Goal: Transaction & Acquisition: Purchase product/service

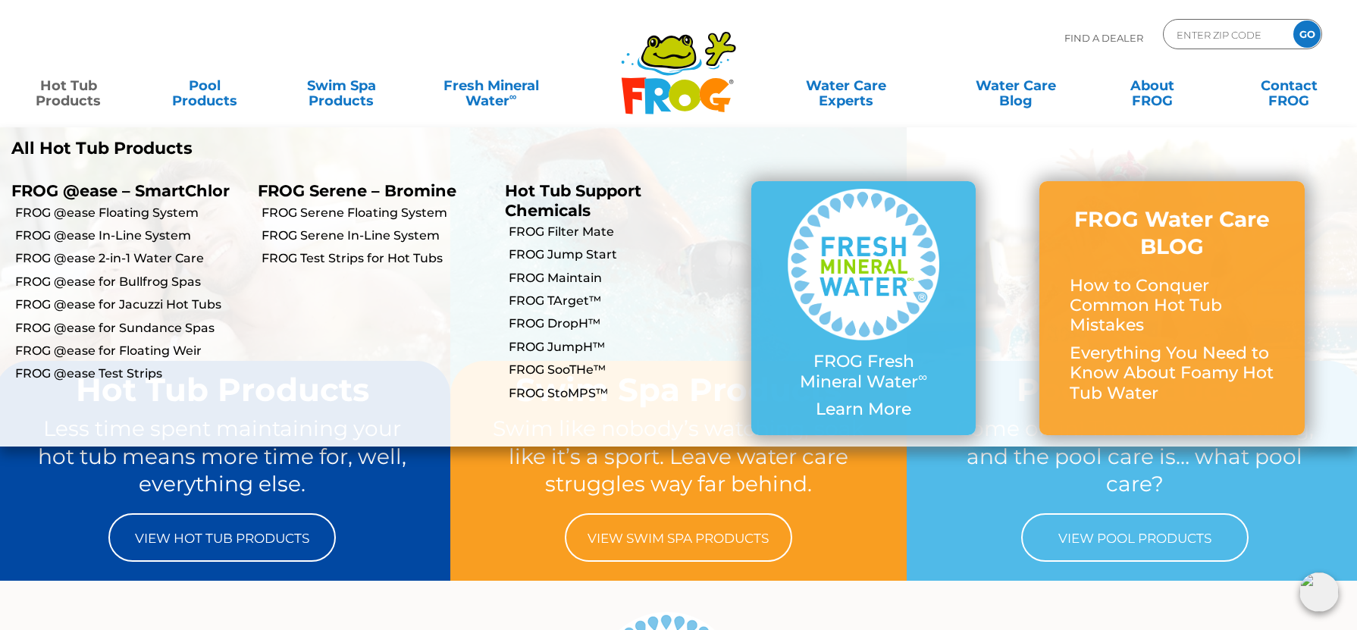
click at [66, 91] on link "Hot Tub Products" at bounding box center [68, 86] width 106 height 30
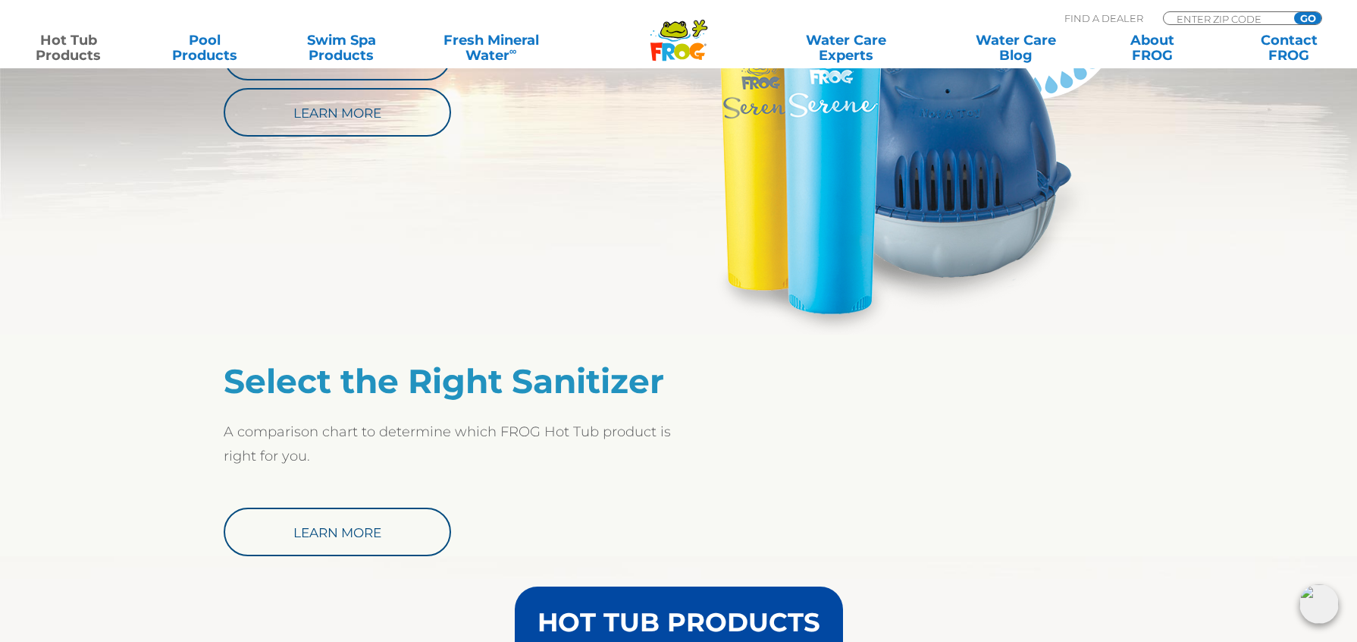
scroll to position [986, 0]
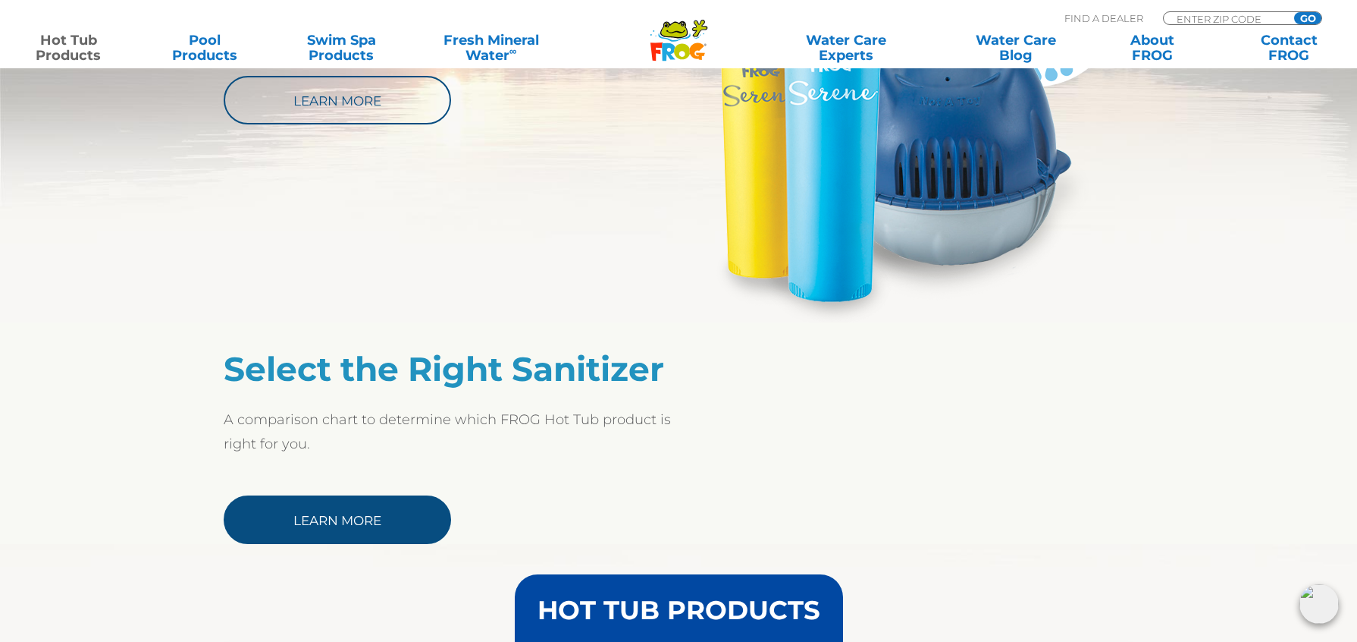
click at [384, 522] on link "Learn More" at bounding box center [338, 519] width 228 height 49
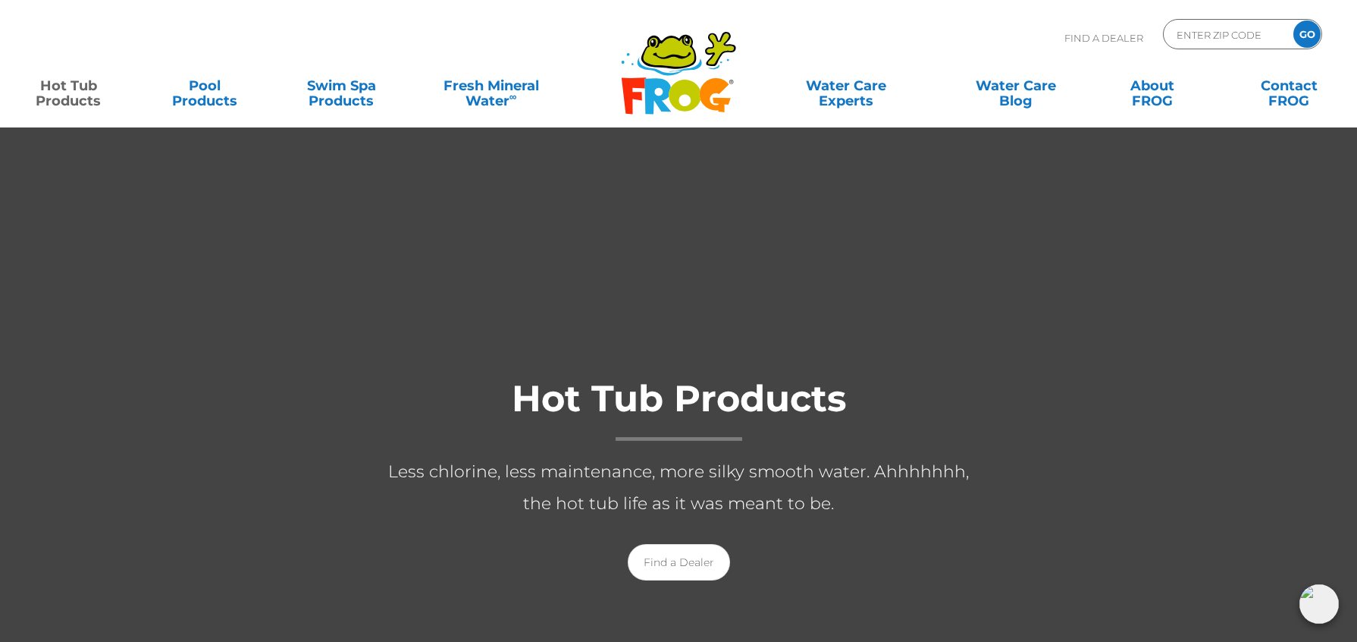
scroll to position [0, 0]
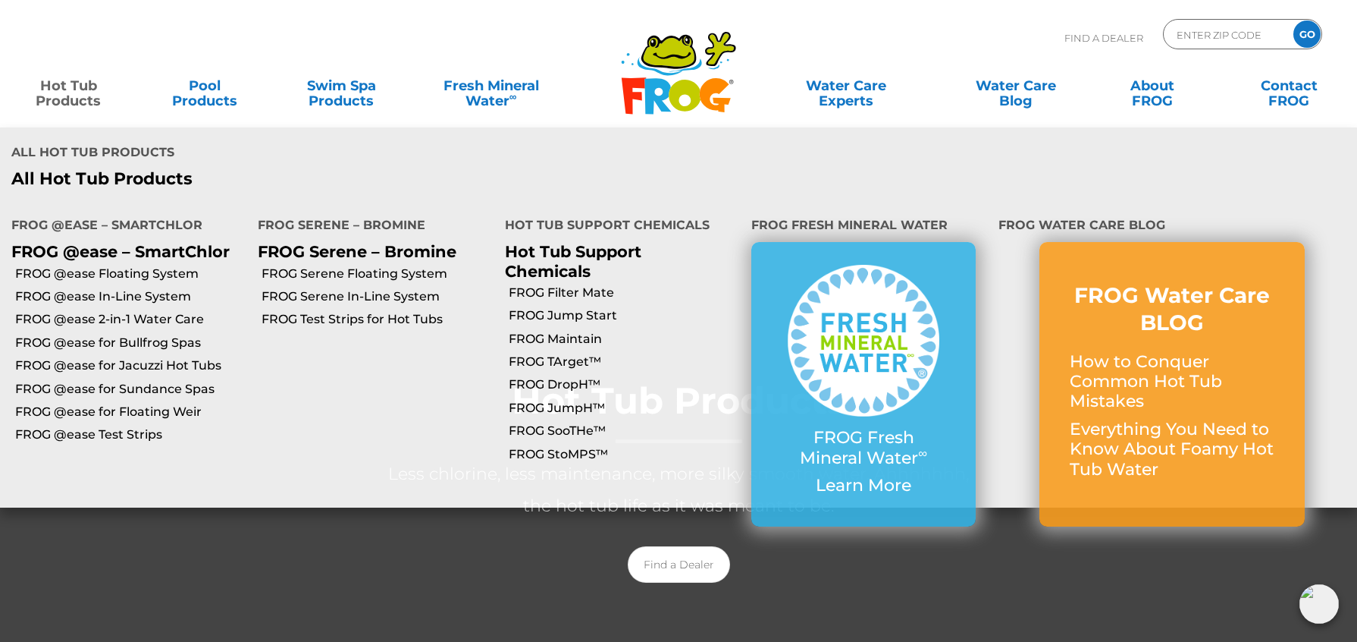
click at [54, 89] on link "Hot Tub Products" at bounding box center [68, 86] width 106 height 30
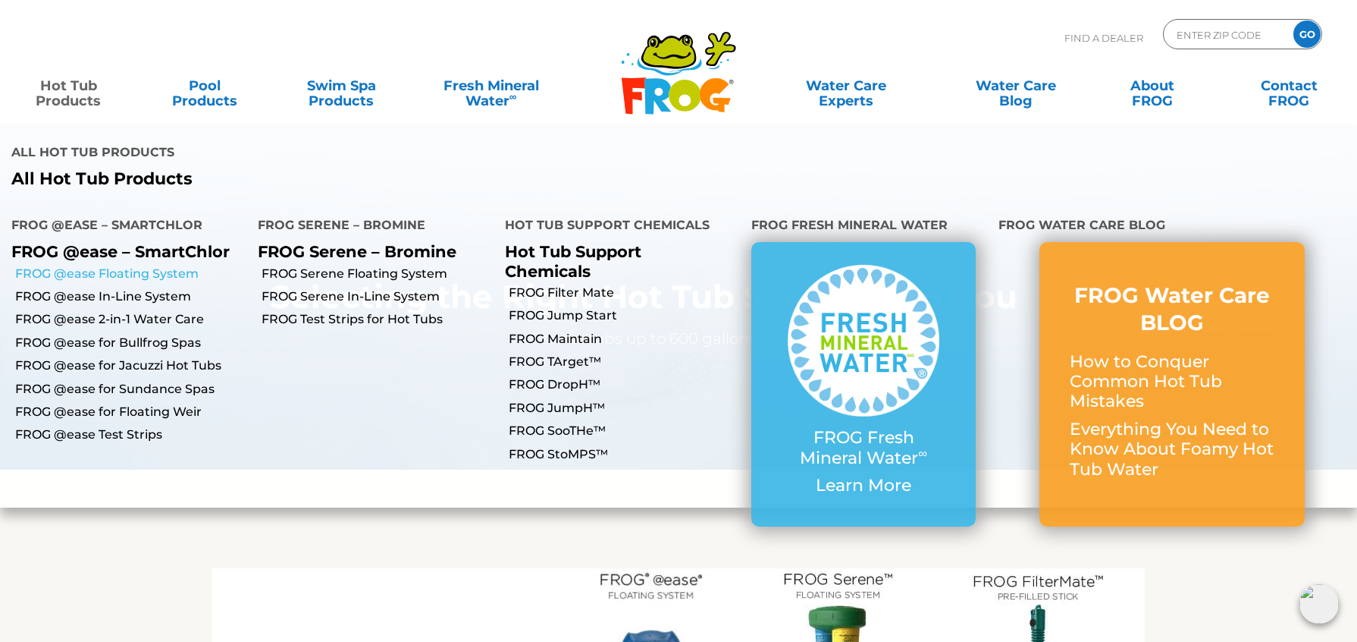
click at [51, 265] on link "FROG @ease Floating System" at bounding box center [130, 273] width 231 height 17
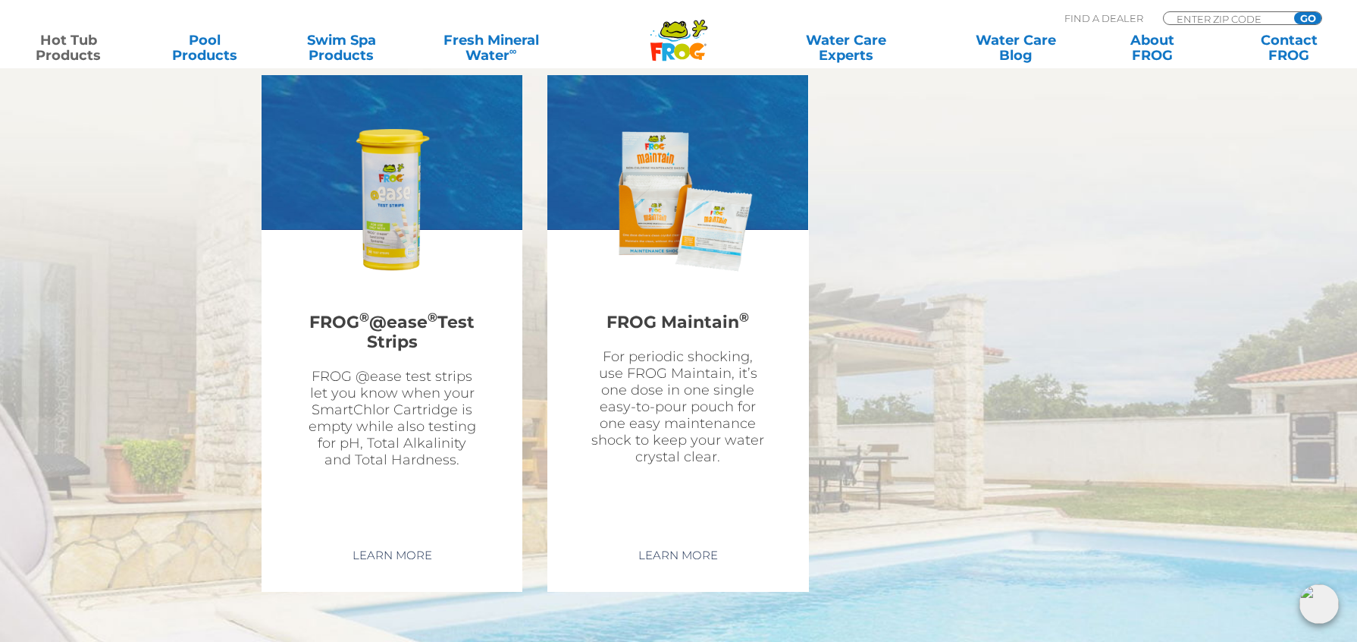
scroll to position [4323, 0]
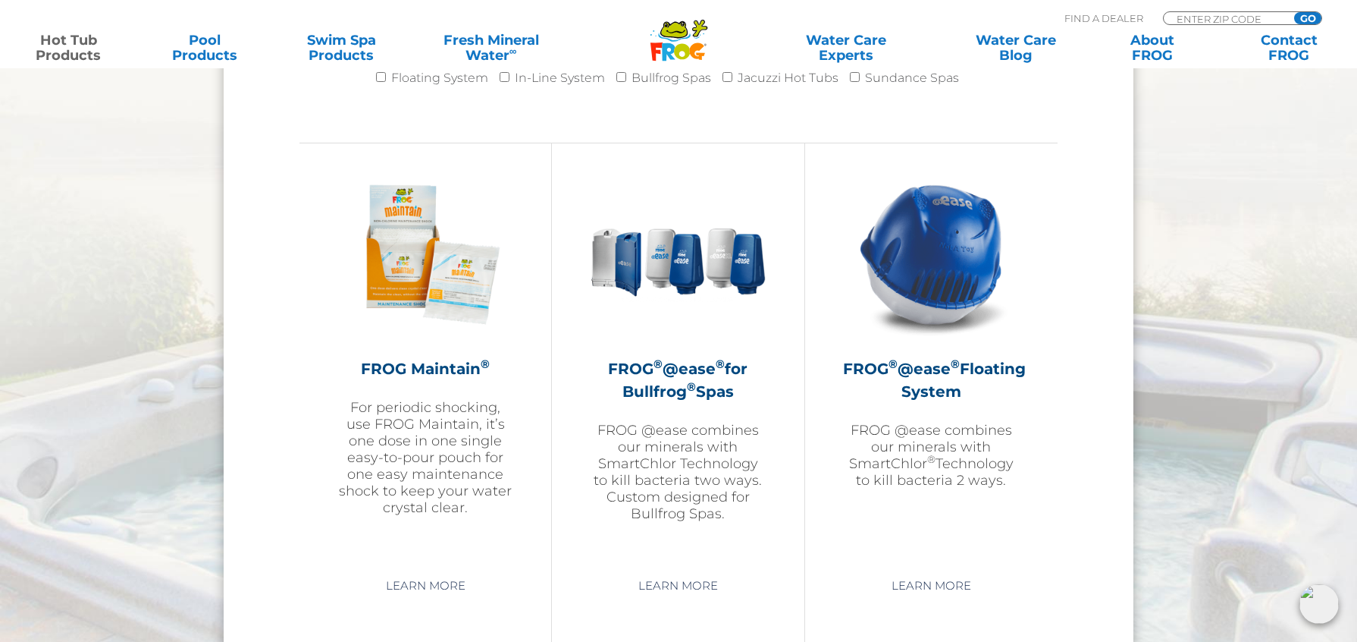
scroll to position [1668, 0]
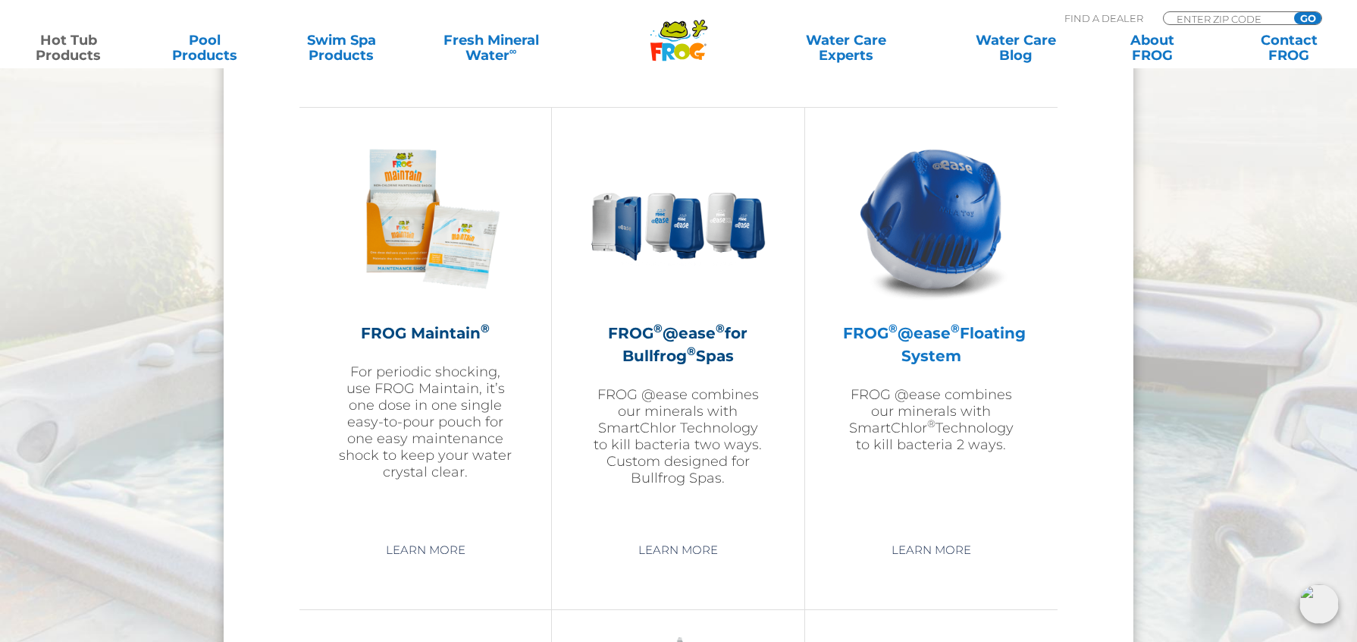
click at [913, 341] on h2 "FROG ® @ease ® Floating System" at bounding box center [931, 345] width 177 height 46
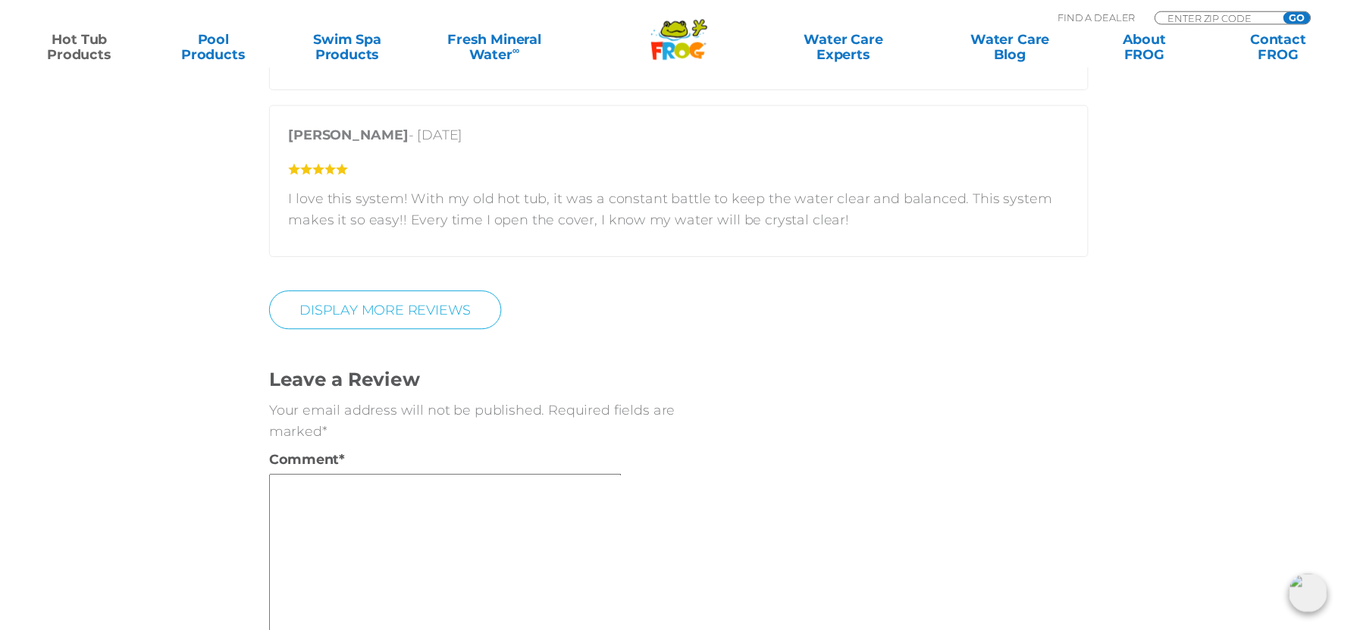
scroll to position [3337, 0]
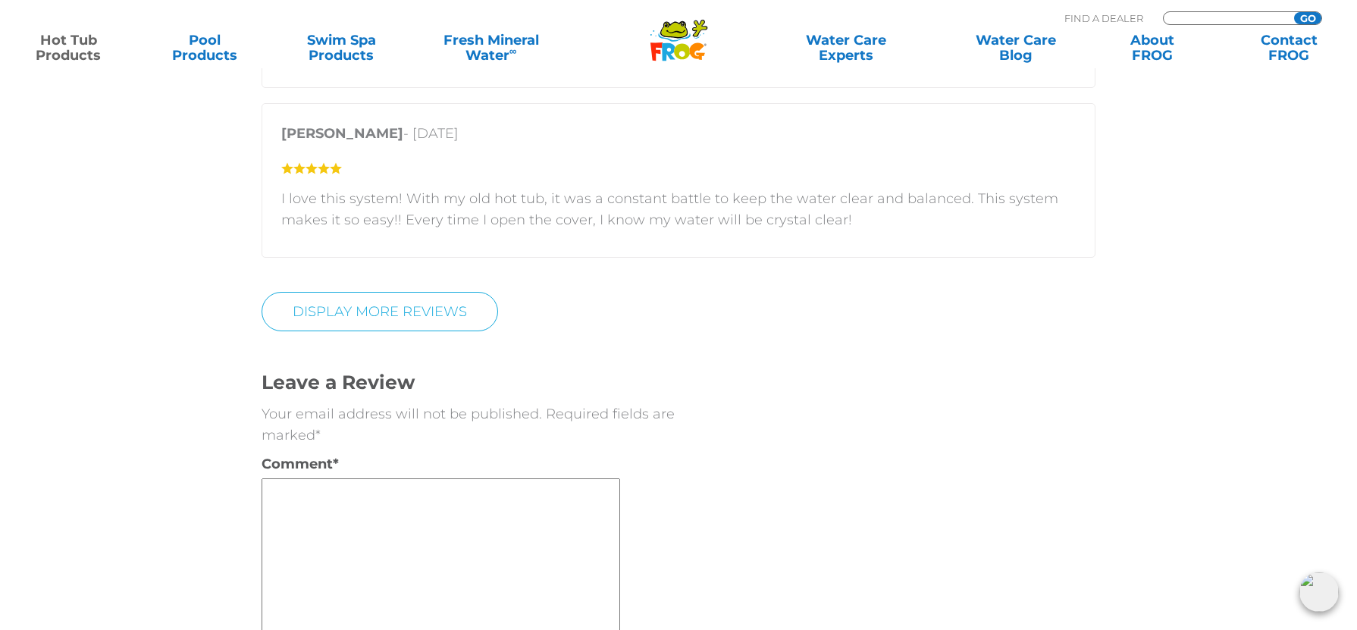
click at [1235, 13] on input "Zip Code Form" at bounding box center [1226, 18] width 102 height 13
type input "89110"
click at [1295, 12] on input "GO" at bounding box center [1308, 18] width 27 height 12
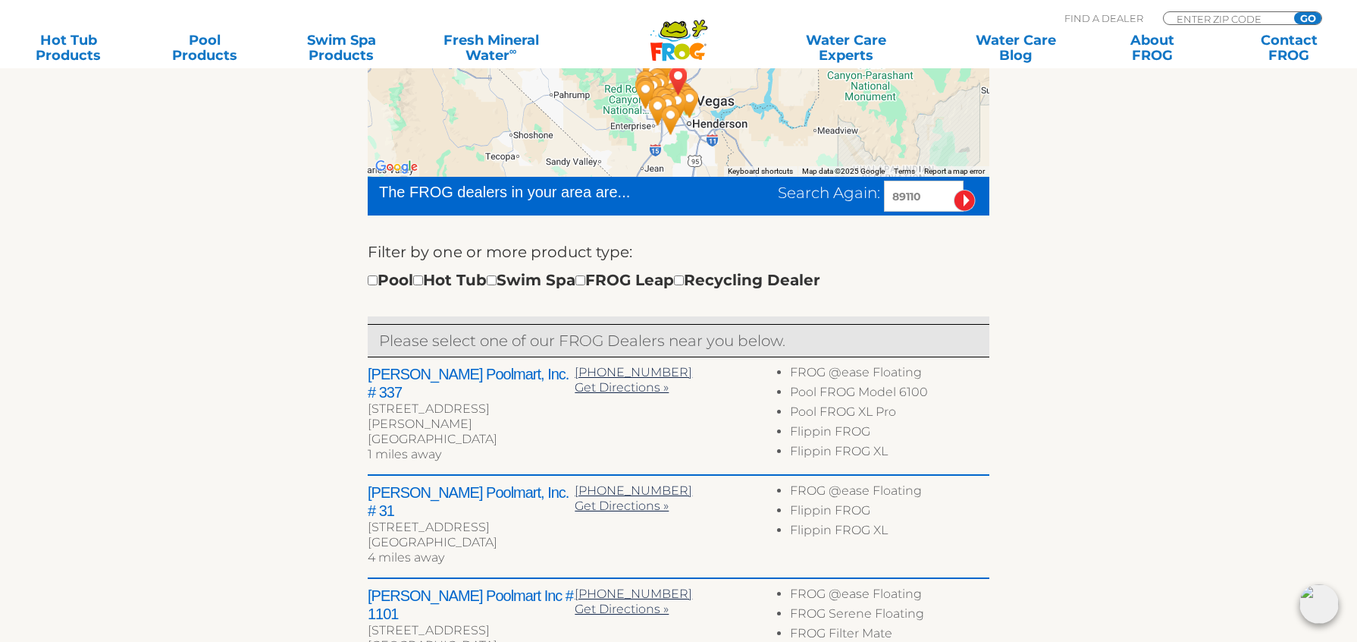
scroll to position [379, 0]
